Goal: Task Accomplishment & Management: Manage account settings

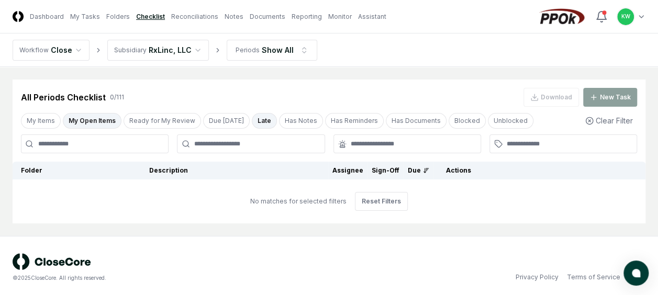
click at [82, 119] on button "My Open Items" at bounding box center [92, 121] width 59 height 16
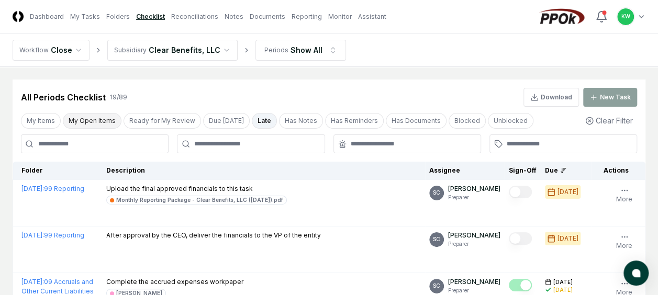
click at [85, 118] on button "My Open Items" at bounding box center [92, 121] width 59 height 16
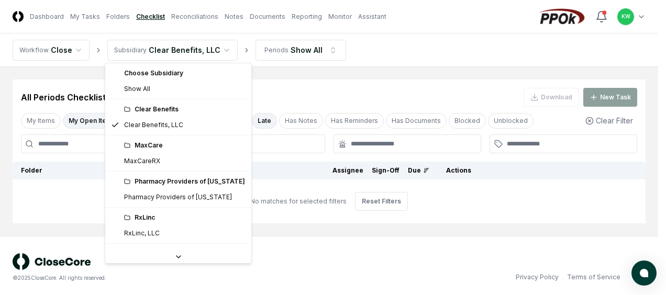
click at [218, 49] on html "CloseCore Dashboard My Tasks Folders Checklist Reconciliations Notes Documents …" at bounding box center [333, 149] width 666 height 299
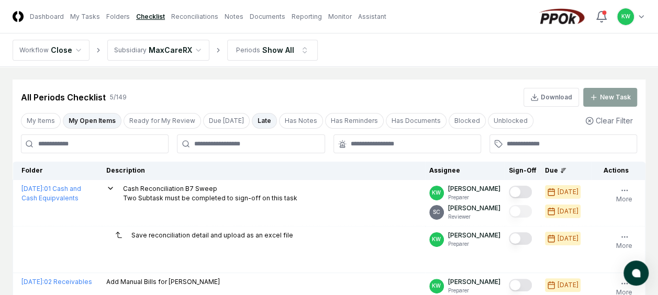
click at [96, 124] on button "My Open Items" at bounding box center [92, 121] width 59 height 16
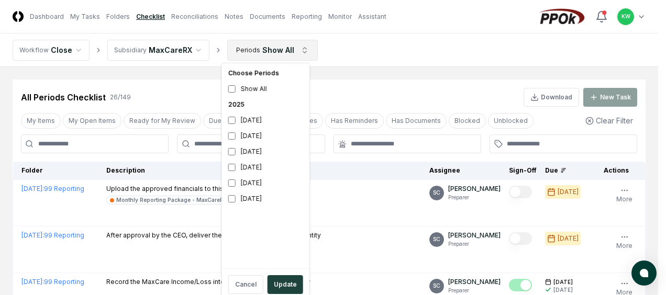
click at [277, 280] on button "Update" at bounding box center [285, 284] width 36 height 19
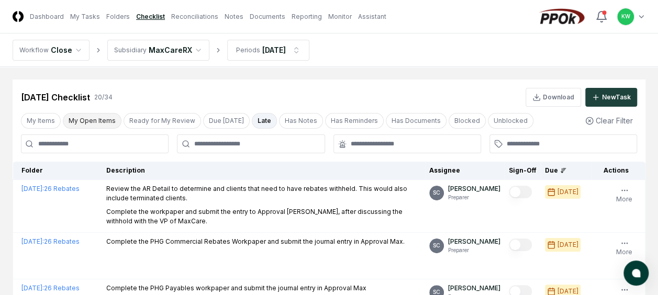
click at [95, 120] on button "My Open Items" at bounding box center [92, 121] width 59 height 16
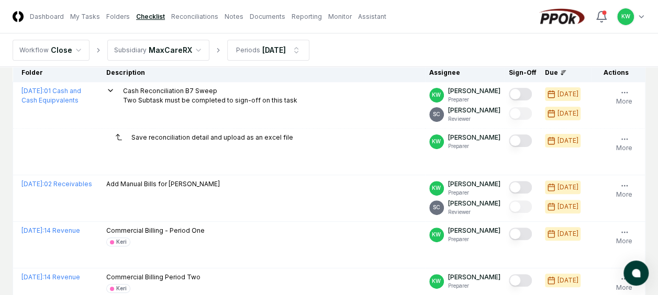
scroll to position [97, 0]
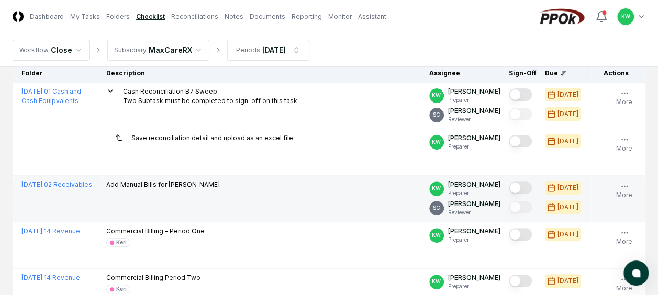
click at [526, 186] on button "Mark complete" at bounding box center [520, 188] width 23 height 13
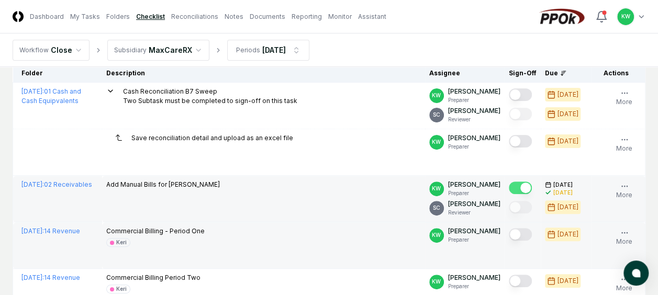
click at [526, 234] on button "Mark complete" at bounding box center [520, 234] width 23 height 13
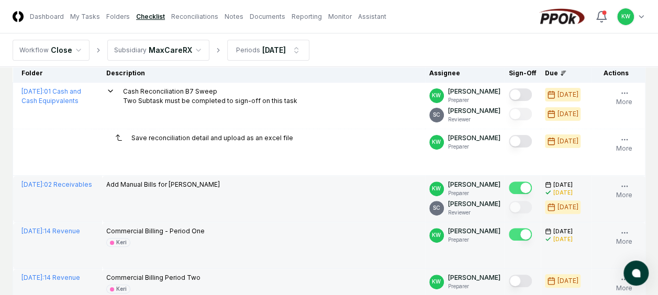
click at [530, 281] on button "Mark complete" at bounding box center [520, 281] width 23 height 13
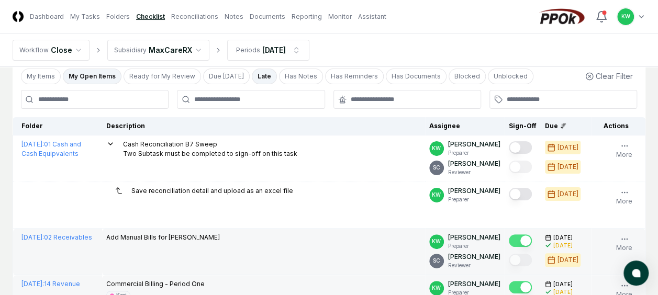
scroll to position [38, 0]
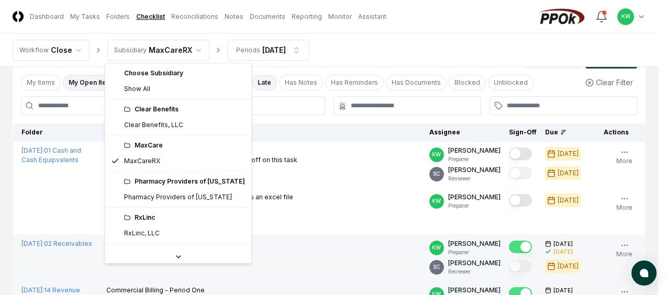
click at [193, 49] on html "CloseCore Dashboard My Tasks Folders Checklist Reconciliations Notes Documents …" at bounding box center [333, 206] width 666 height 488
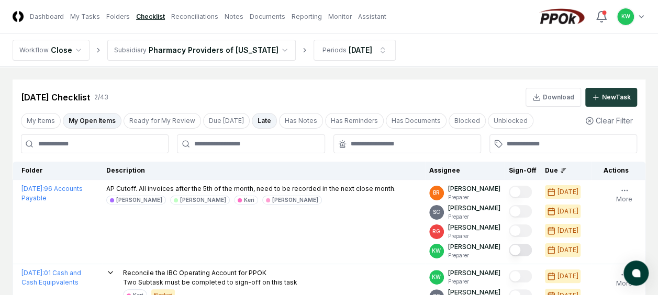
click at [86, 118] on button "My Open Items" at bounding box center [92, 121] width 59 height 16
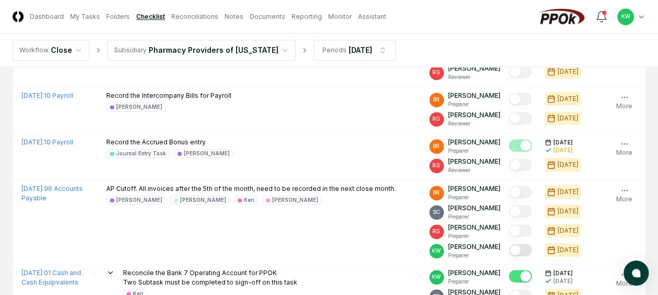
scroll to position [425, 0]
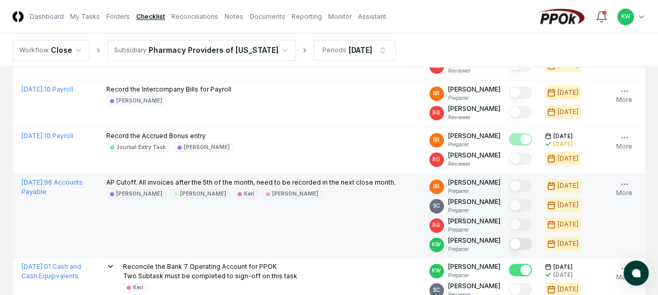
click at [526, 241] on button "Mark complete" at bounding box center [520, 244] width 23 height 13
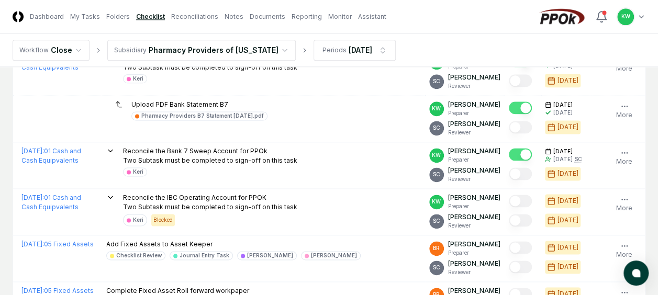
scroll to position [642, 0]
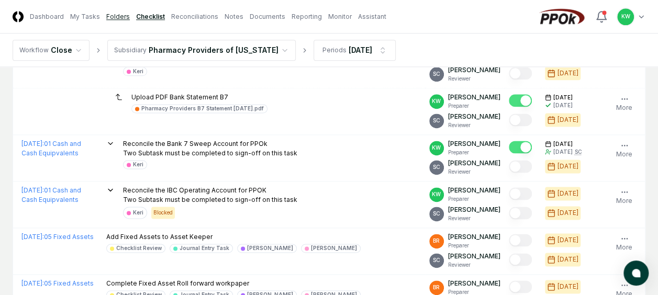
click at [116, 15] on link "Folders" at bounding box center [118, 16] width 24 height 9
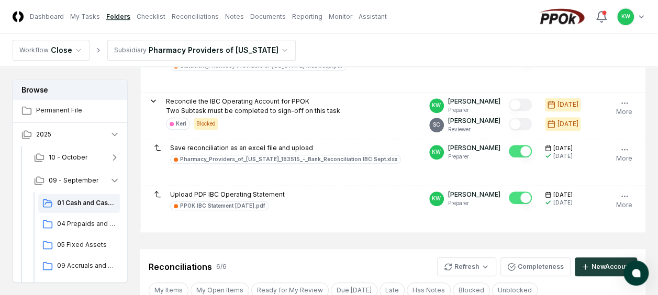
scroll to position [419, 0]
